Goal: Navigation & Orientation: Find specific page/section

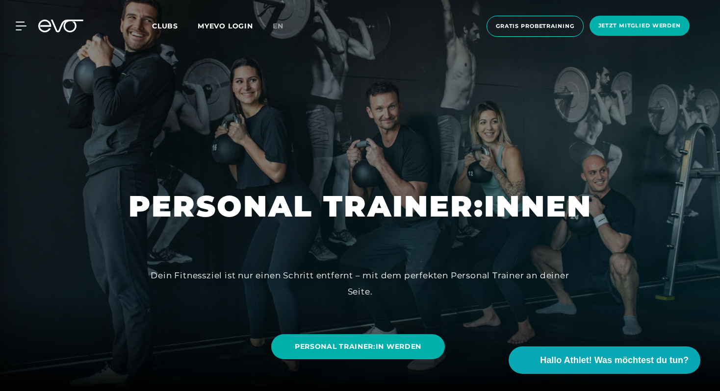
click at [162, 25] on span "Clubs" at bounding box center [165, 26] width 26 height 9
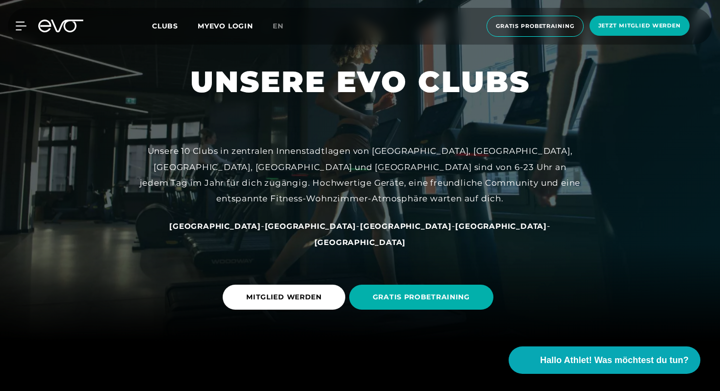
scroll to position [72, 0]
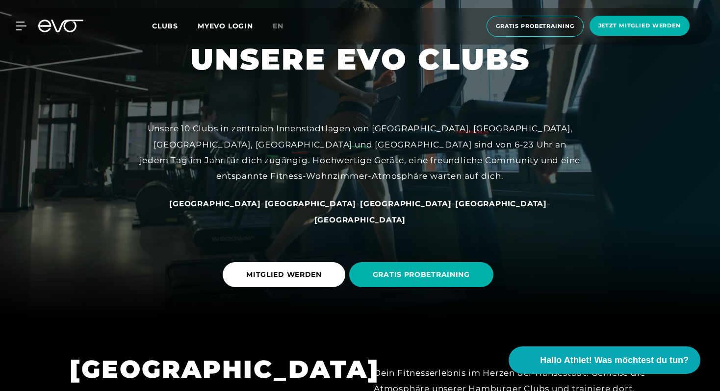
click at [570, 376] on div "Dein Fitnesserlebnis im Herzen der Hansestadt! Genieße die Atmosphäre unserer H…" at bounding box center [512, 389] width 277 height 48
click at [568, 362] on span "Hallo Athlet! Was möchtest du tun?" at bounding box center [615, 361] width 156 height 14
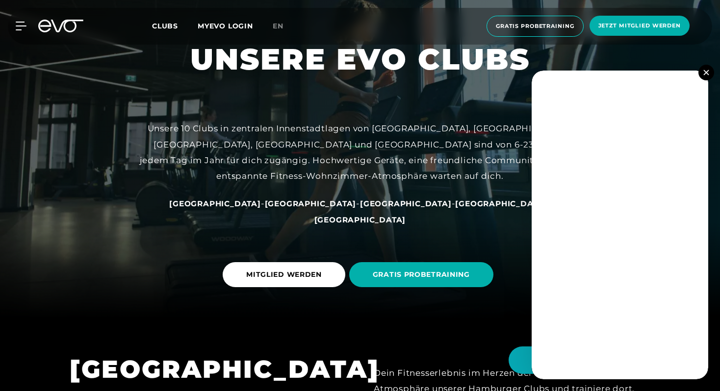
click at [707, 74] on img at bounding box center [705, 72] width 5 height 5
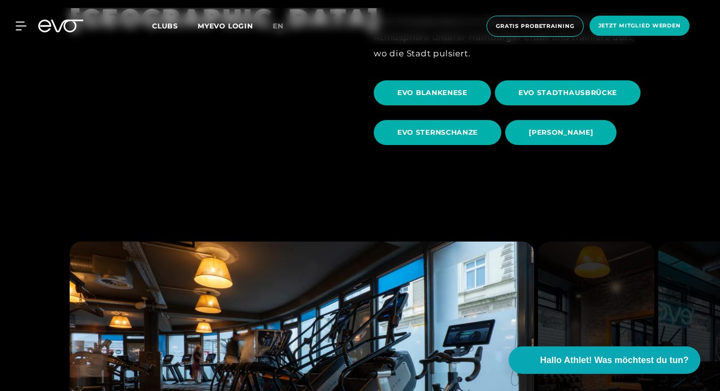
scroll to position [426, 0]
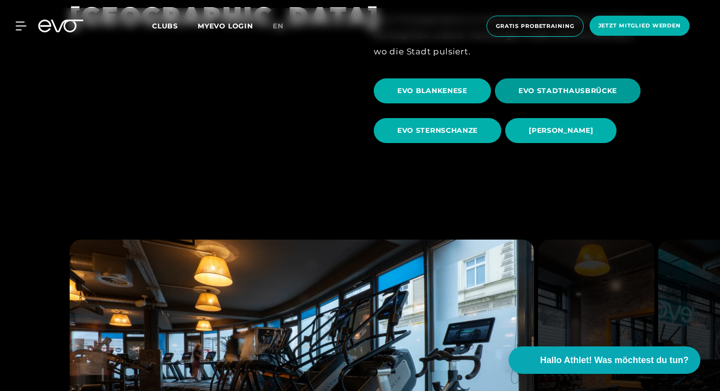
click at [531, 94] on span "EVO STADTHAUSBRÜCKE" at bounding box center [567, 91] width 99 height 10
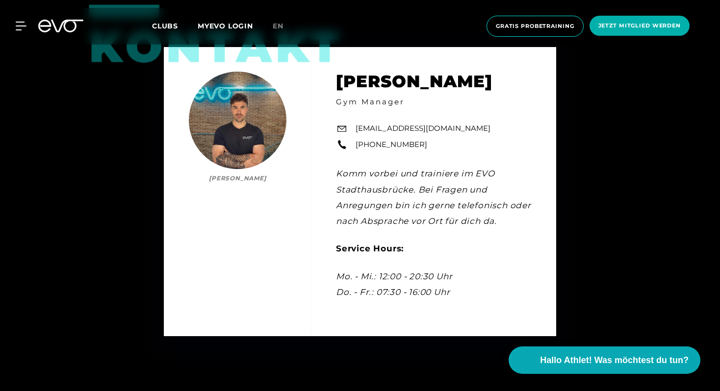
scroll to position [3089, 0]
